Goal: Information Seeking & Learning: Learn about a topic

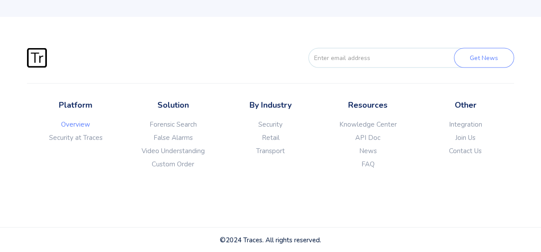
scroll to position [2249, 0]
click at [467, 151] on link "Contact Us" at bounding box center [464, 150] width 97 height 9
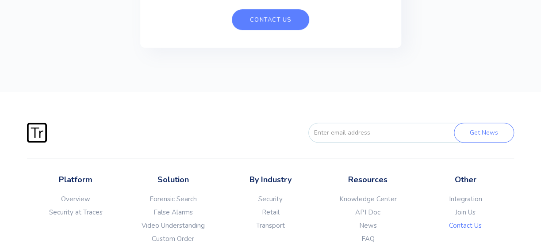
scroll to position [322, 0]
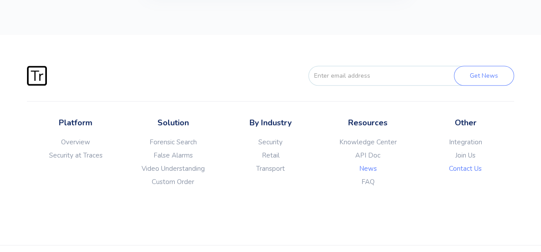
click at [365, 164] on link "News" at bounding box center [367, 168] width 97 height 9
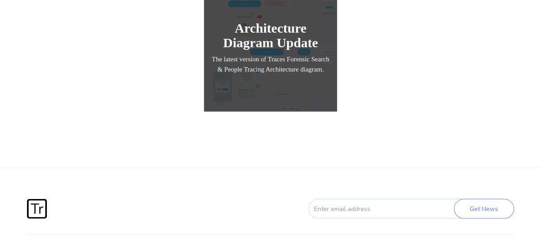
scroll to position [796, 0]
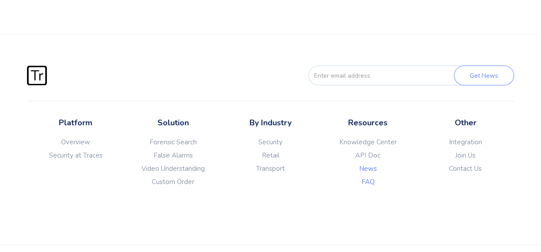
click at [369, 178] on link "FAQ" at bounding box center [367, 182] width 97 height 9
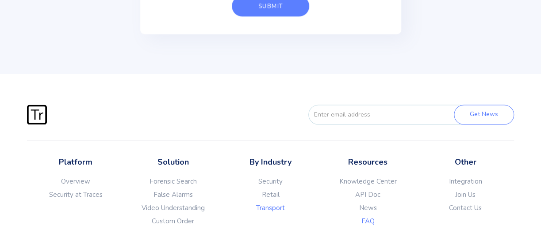
scroll to position [2165, 0]
